Goal: Information Seeking & Learning: Understand process/instructions

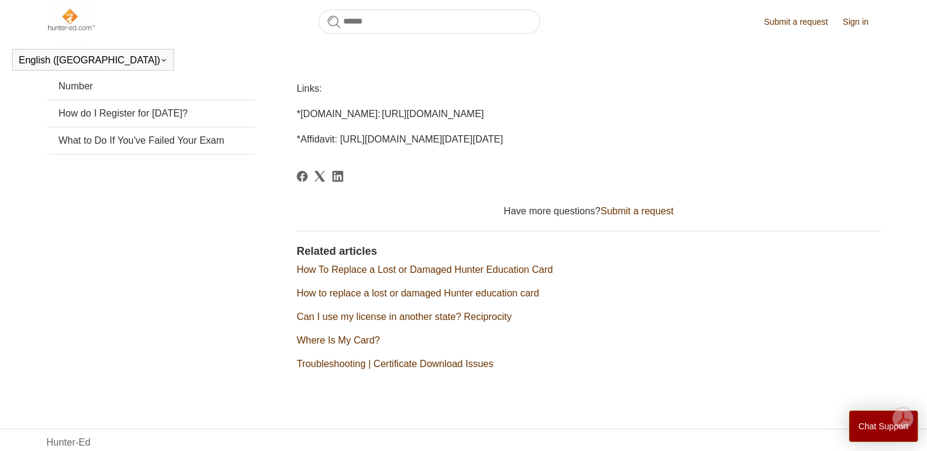
scroll to position [390, 0]
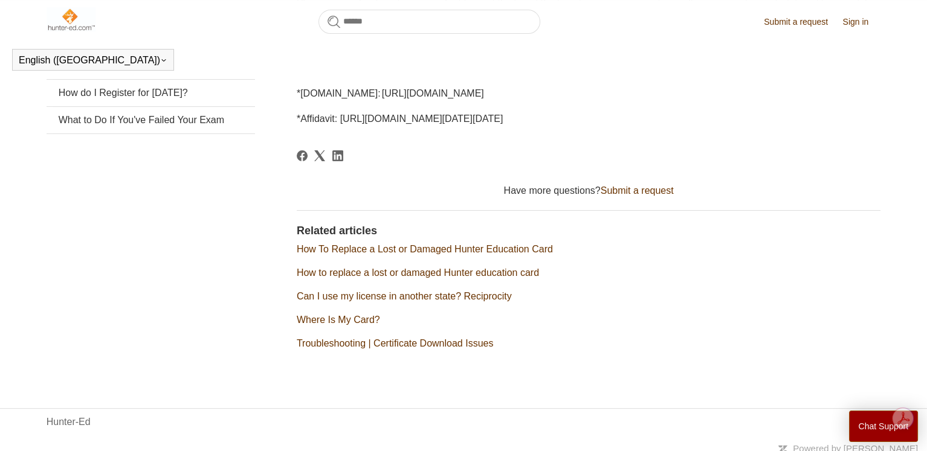
click at [434, 254] on link "How To Replace a Lost or Damaged Hunter Education Card" at bounding box center [425, 249] width 256 height 10
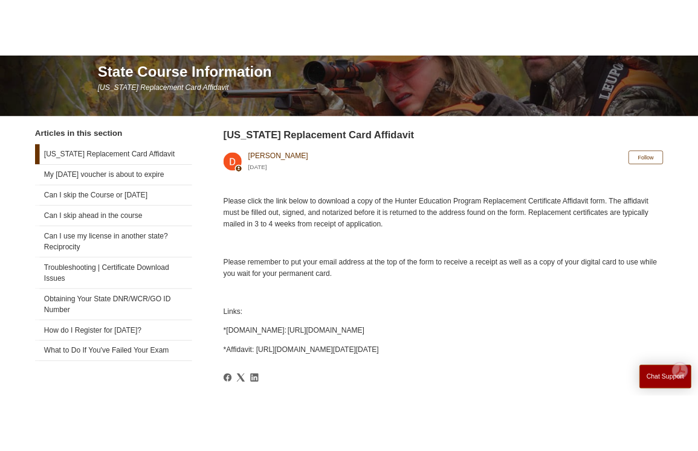
scroll to position [150, 0]
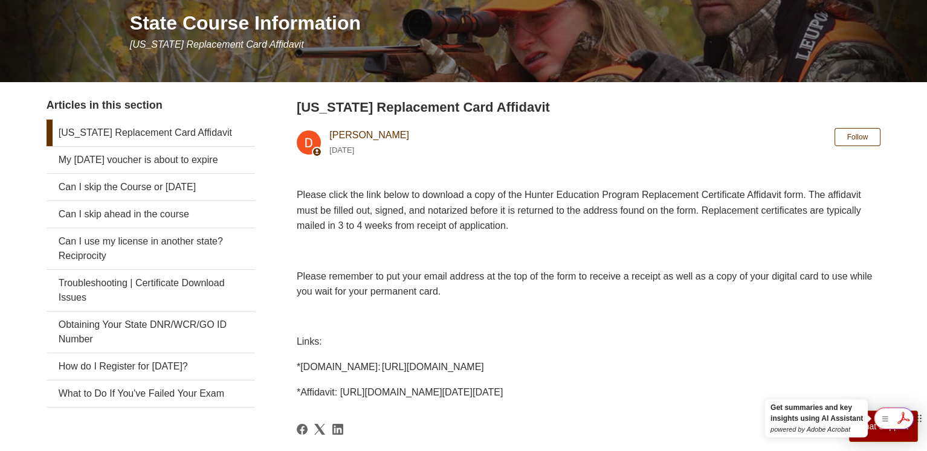
click at [905, 418] on icon at bounding box center [903, 417] width 20 height 19
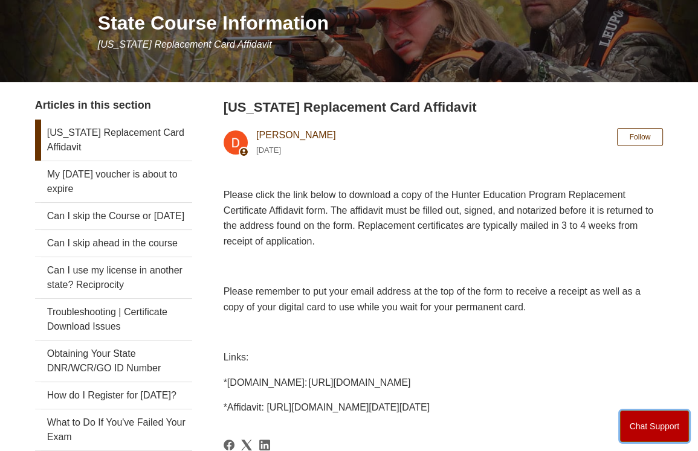
click at [663, 422] on button "Chat Support" at bounding box center [654, 426] width 69 height 31
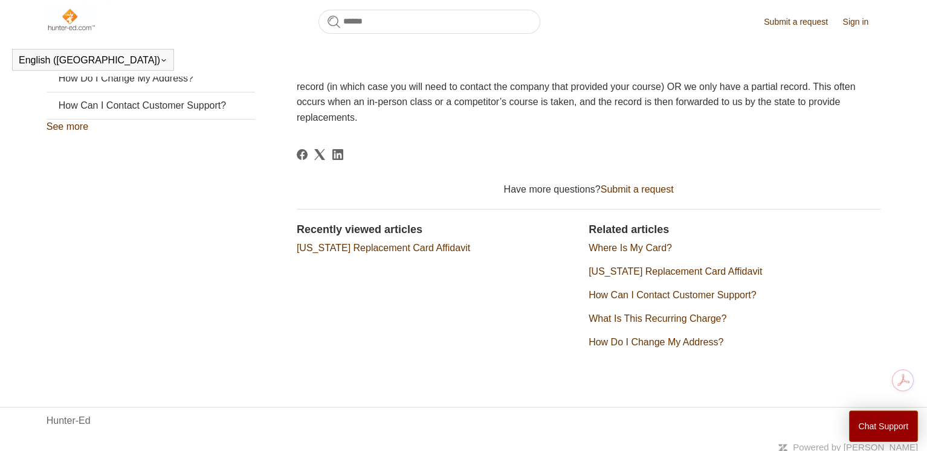
scroll to position [423, 0]
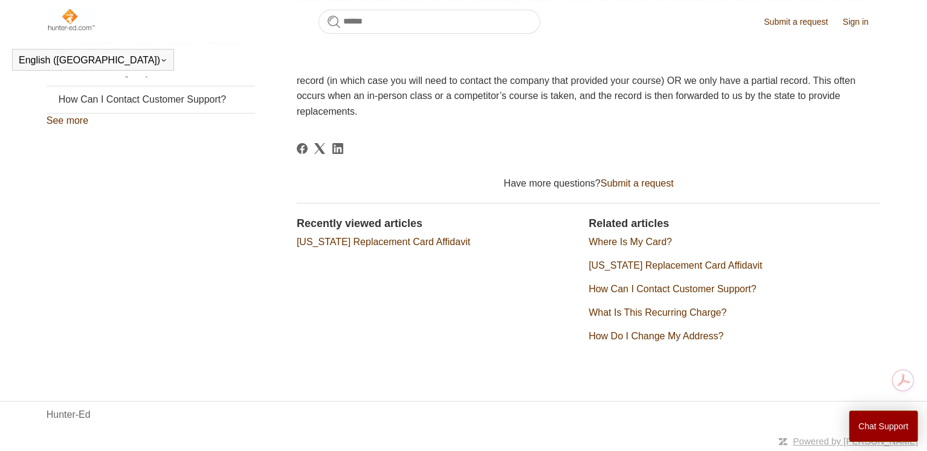
click at [643, 266] on link "[US_STATE] Replacement Card Affidavit" at bounding box center [674, 265] width 173 height 10
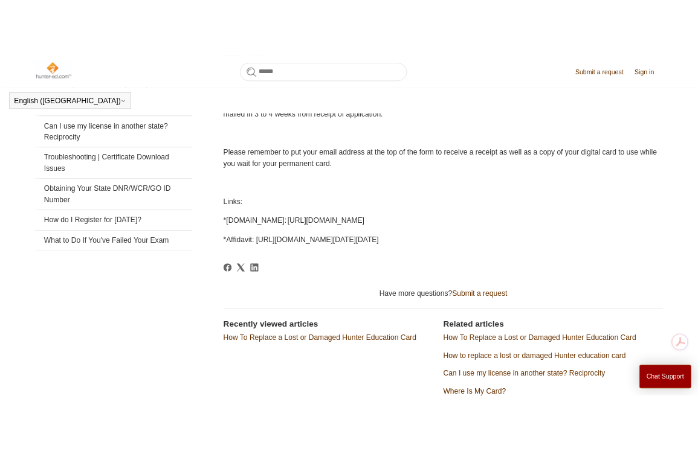
scroll to position [268, 0]
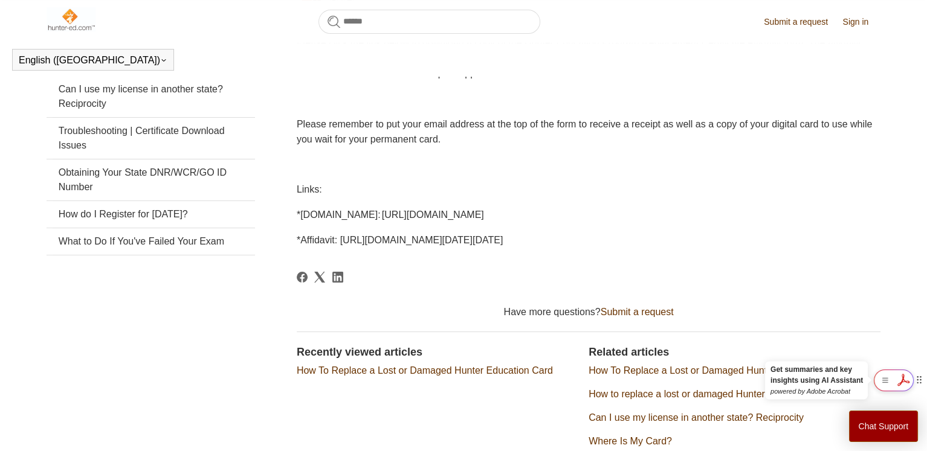
click at [902, 385] on icon at bounding box center [903, 379] width 20 height 19
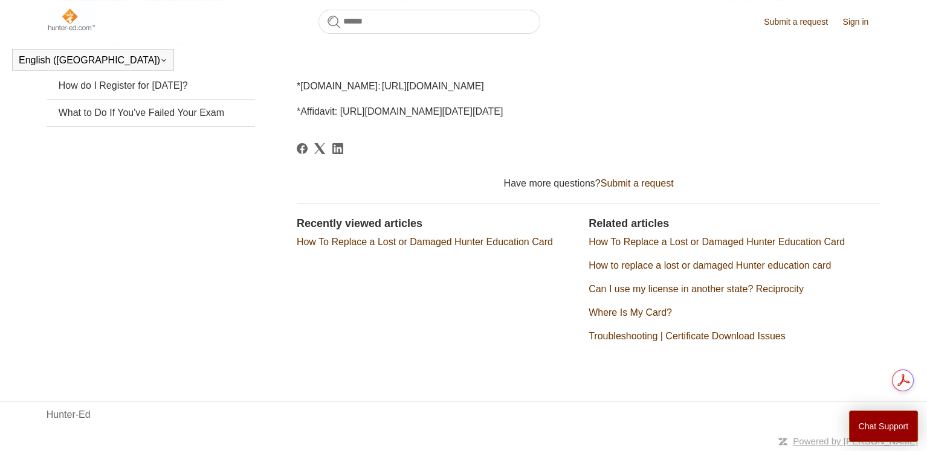
scroll to position [0, 0]
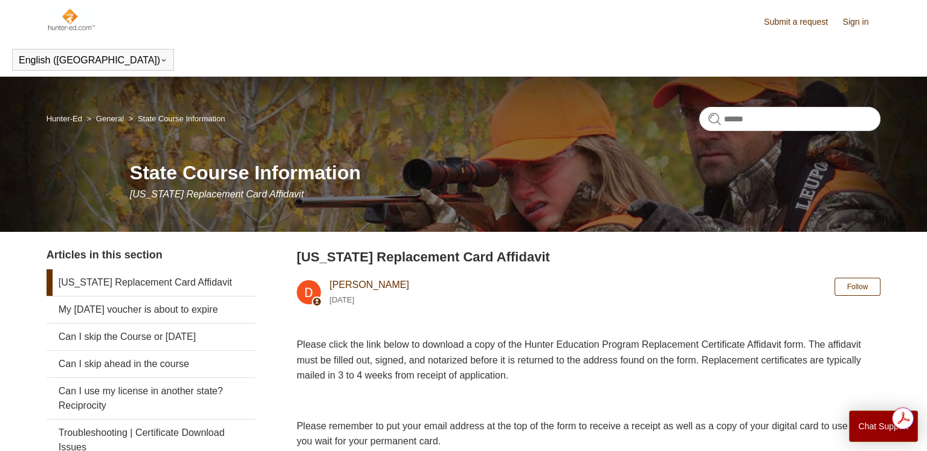
click at [86, 284] on link "[US_STATE] Replacement Card Affidavit" at bounding box center [151, 282] width 208 height 27
click at [82, 296] on link "[US_STATE] Replacement Card Affidavit" at bounding box center [151, 282] width 208 height 27
click at [82, 295] on link "[US_STATE] Replacement Card Affidavit" at bounding box center [151, 282] width 208 height 27
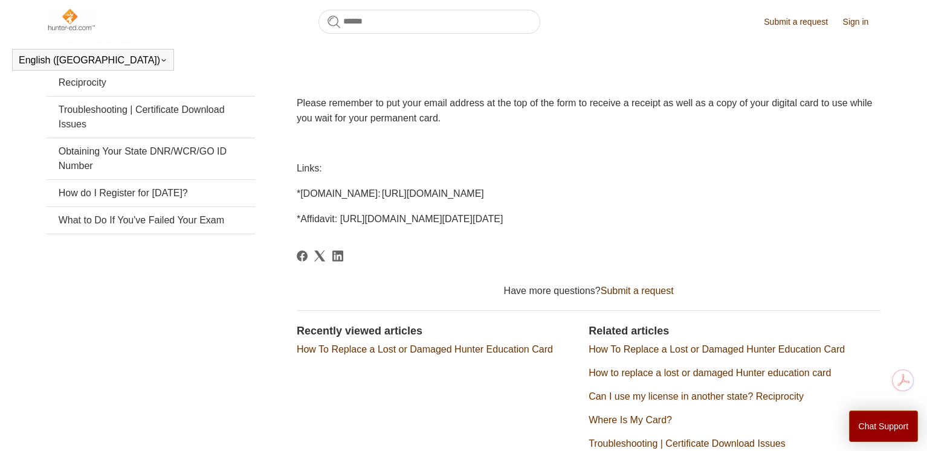
scroll to position [269, 0]
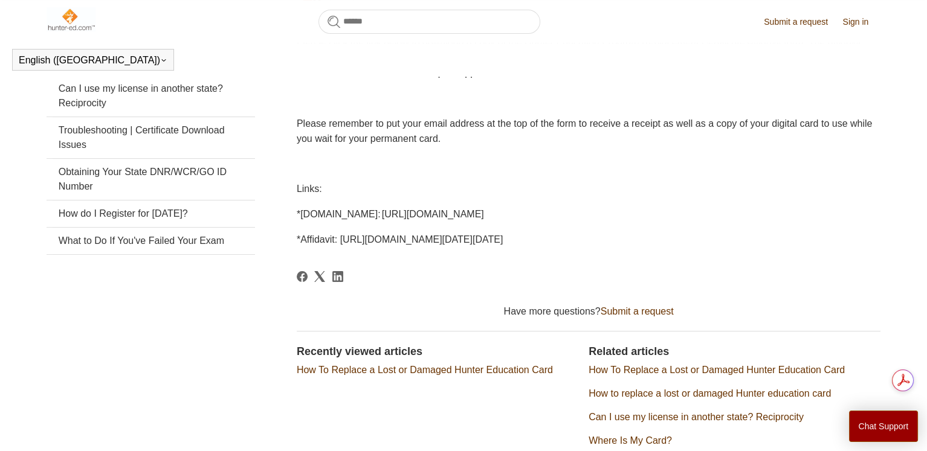
drag, startPoint x: 298, startPoint y: 213, endPoint x: 794, endPoint y: 209, distance: 495.3
click at [793, 207] on p "*PA.GOV: http://www.pgc.pa.gov/HuntTrap/Hunter-TrapperEducation/Pages/default.a…" at bounding box center [589, 215] width 584 height 16
click at [411, 375] on link "How To Replace a Lost or Damaged Hunter Education Card" at bounding box center [425, 370] width 256 height 10
